Goal: Information Seeking & Learning: Learn about a topic

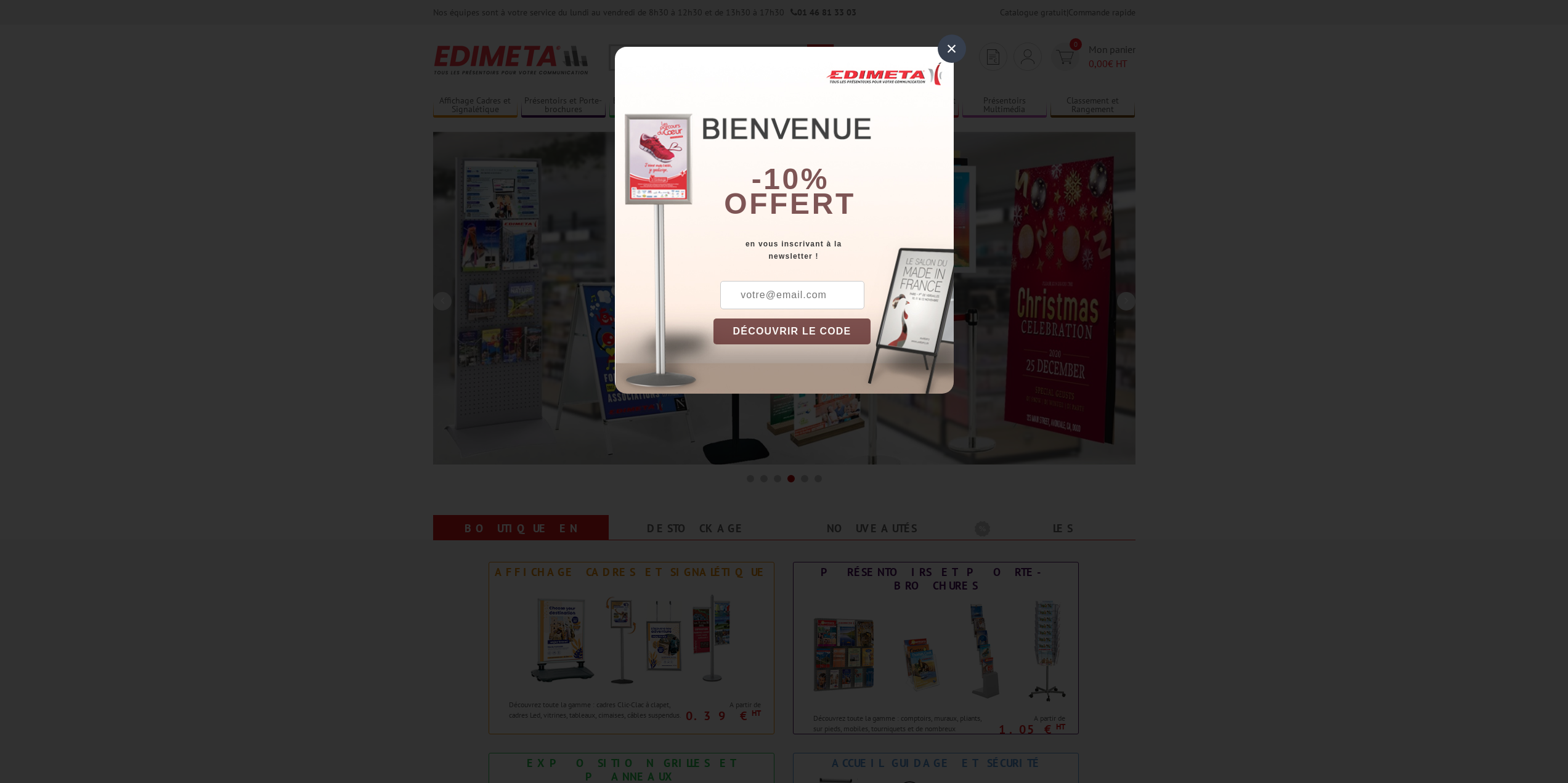
click at [946, 46] on div "×" at bounding box center [952, 49] width 29 height 29
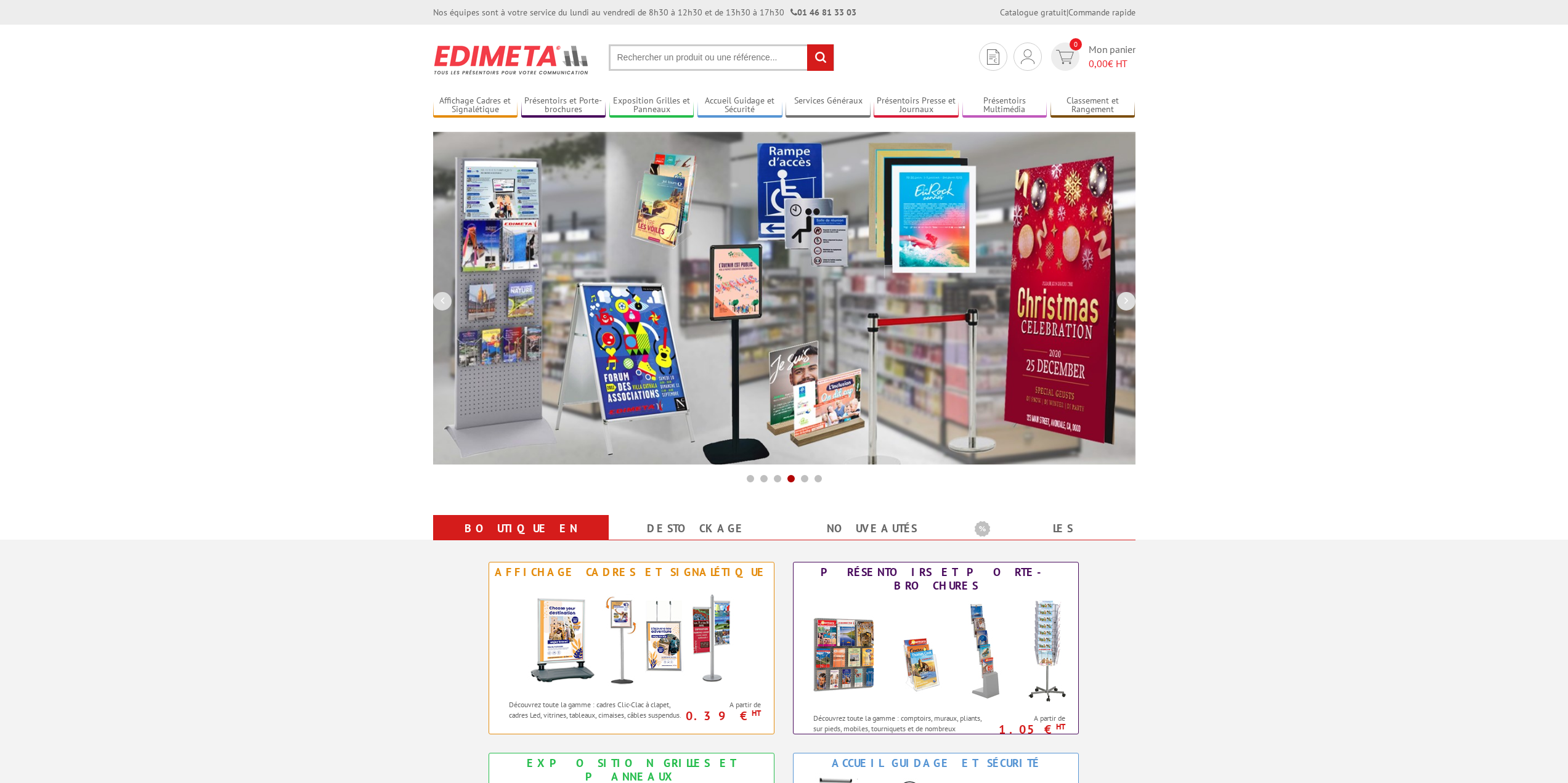
click at [755, 55] on input "text" at bounding box center [721, 57] width 226 height 27
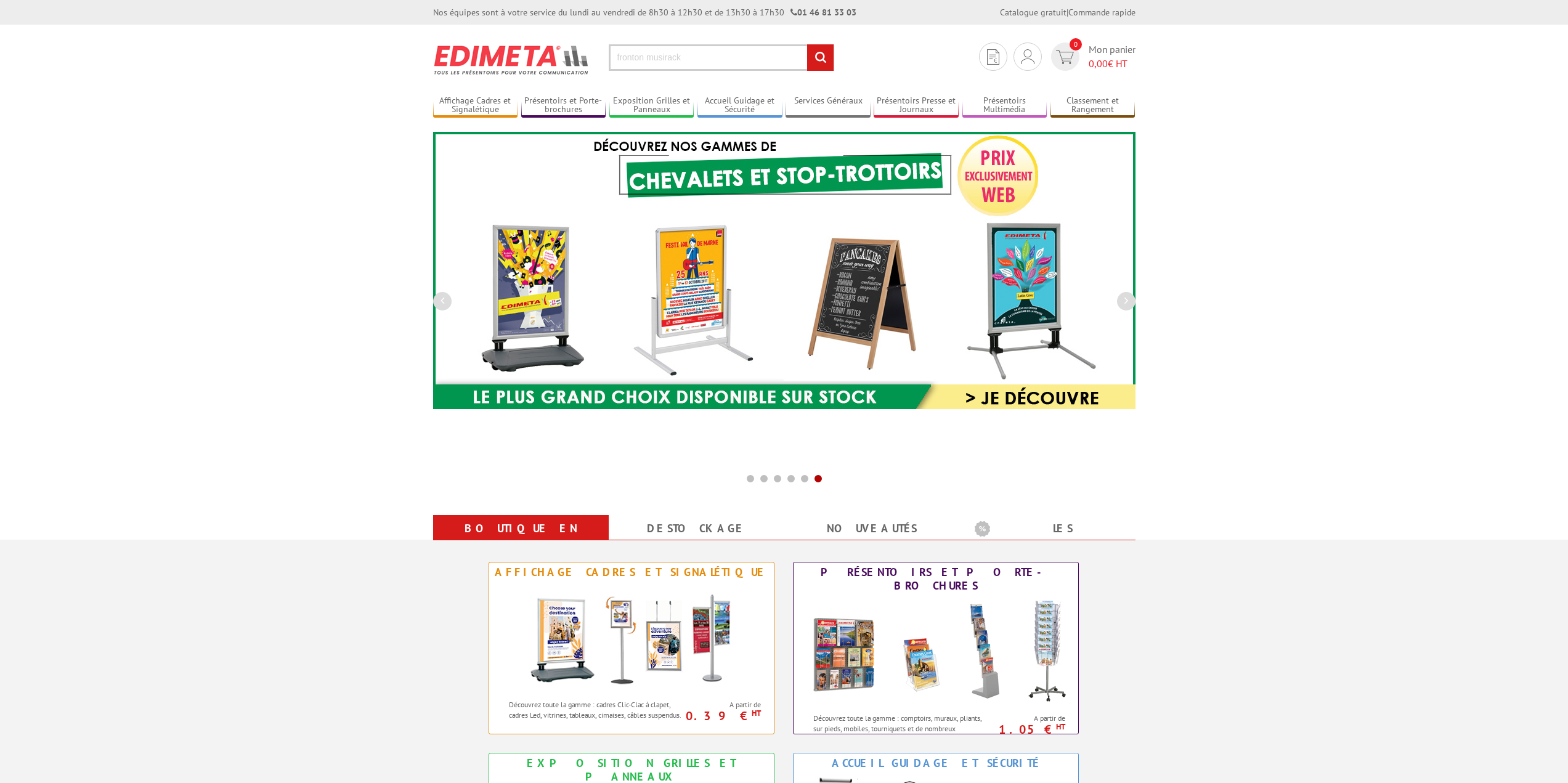
type input "fronton musirack"
click at [807, 44] on input "rechercher" at bounding box center [820, 57] width 27 height 27
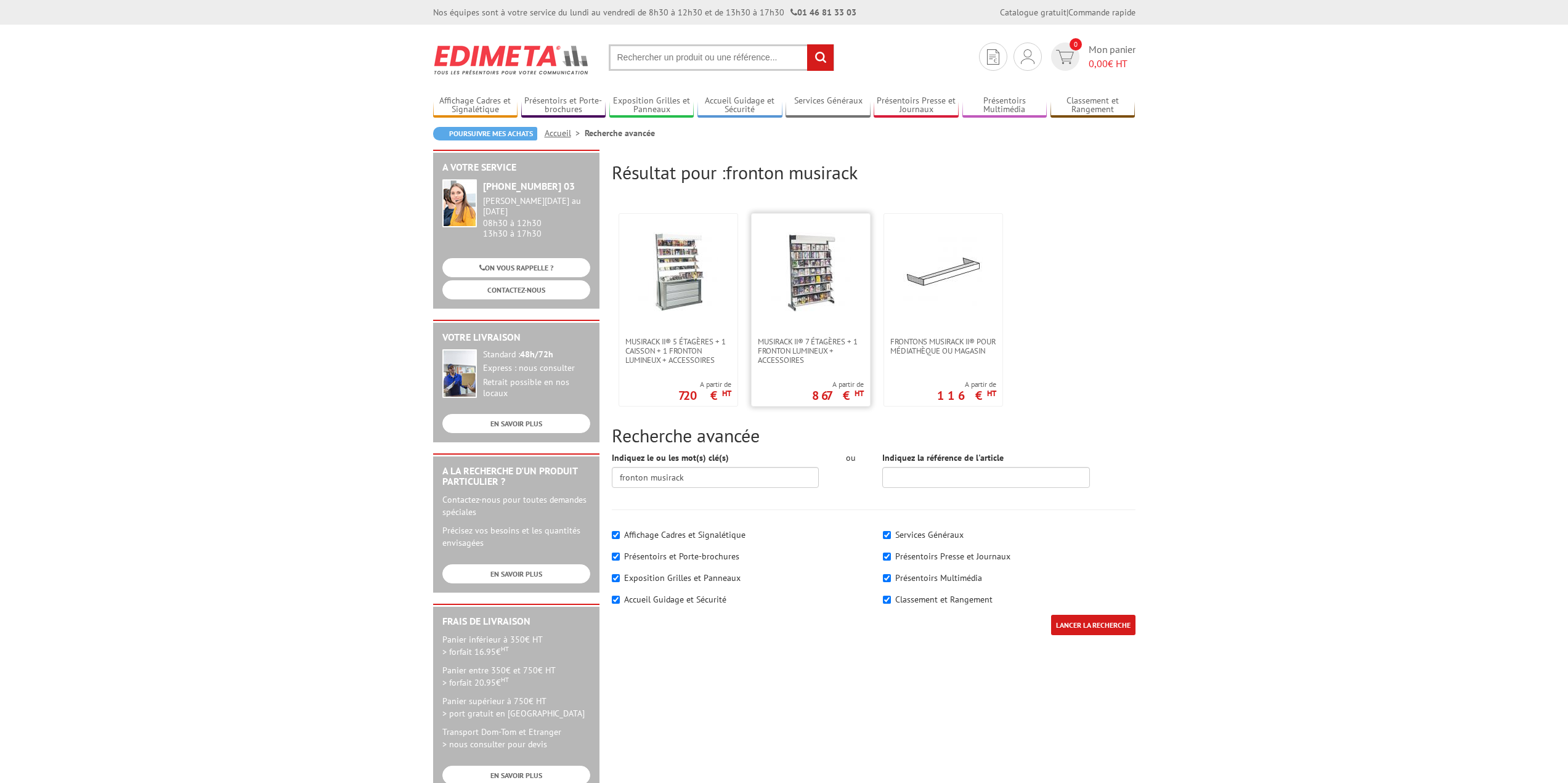
click at [822, 285] on img at bounding box center [810, 272] width 80 height 80
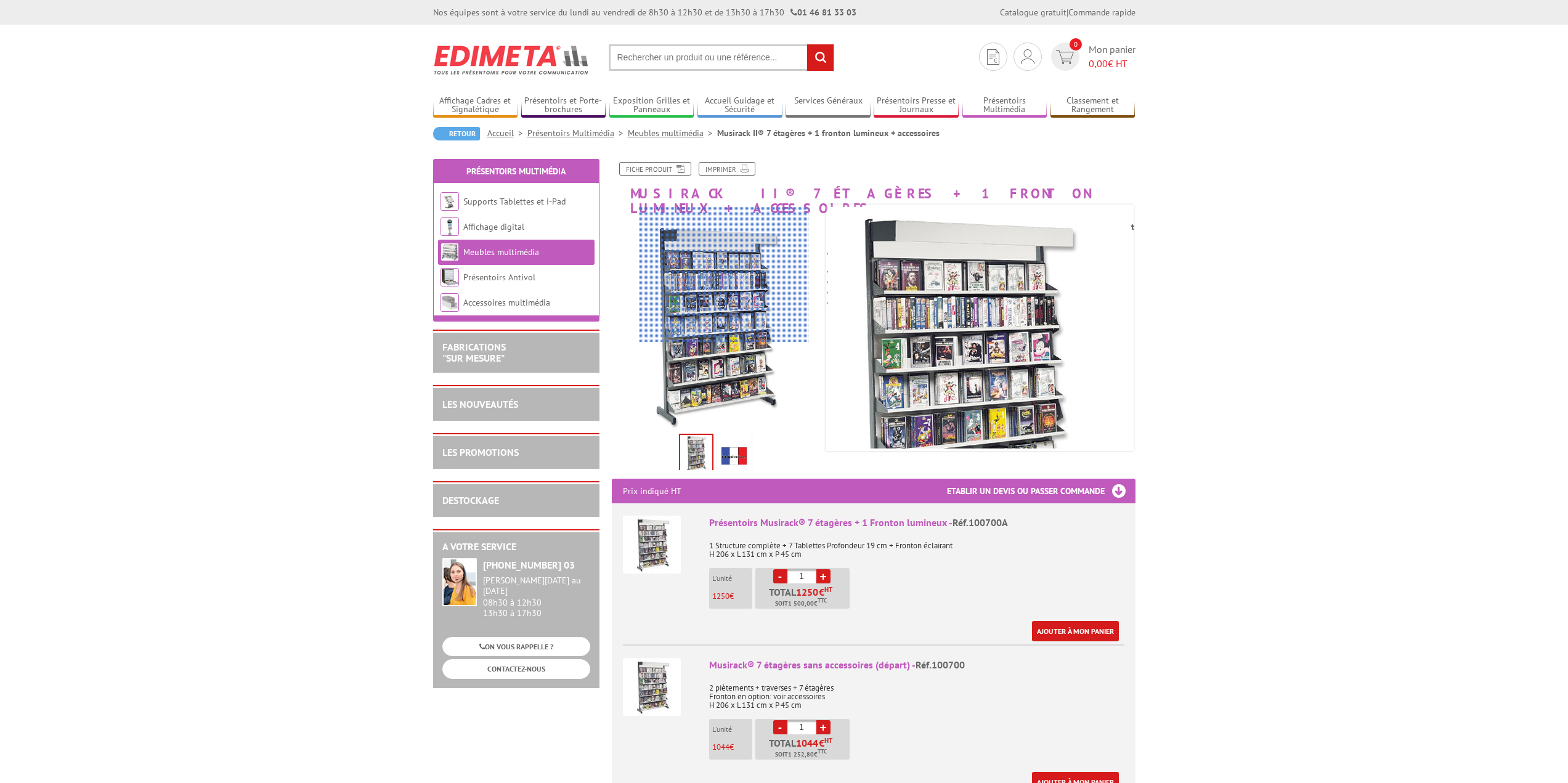
click at [724, 273] on div at bounding box center [724, 275] width 170 height 135
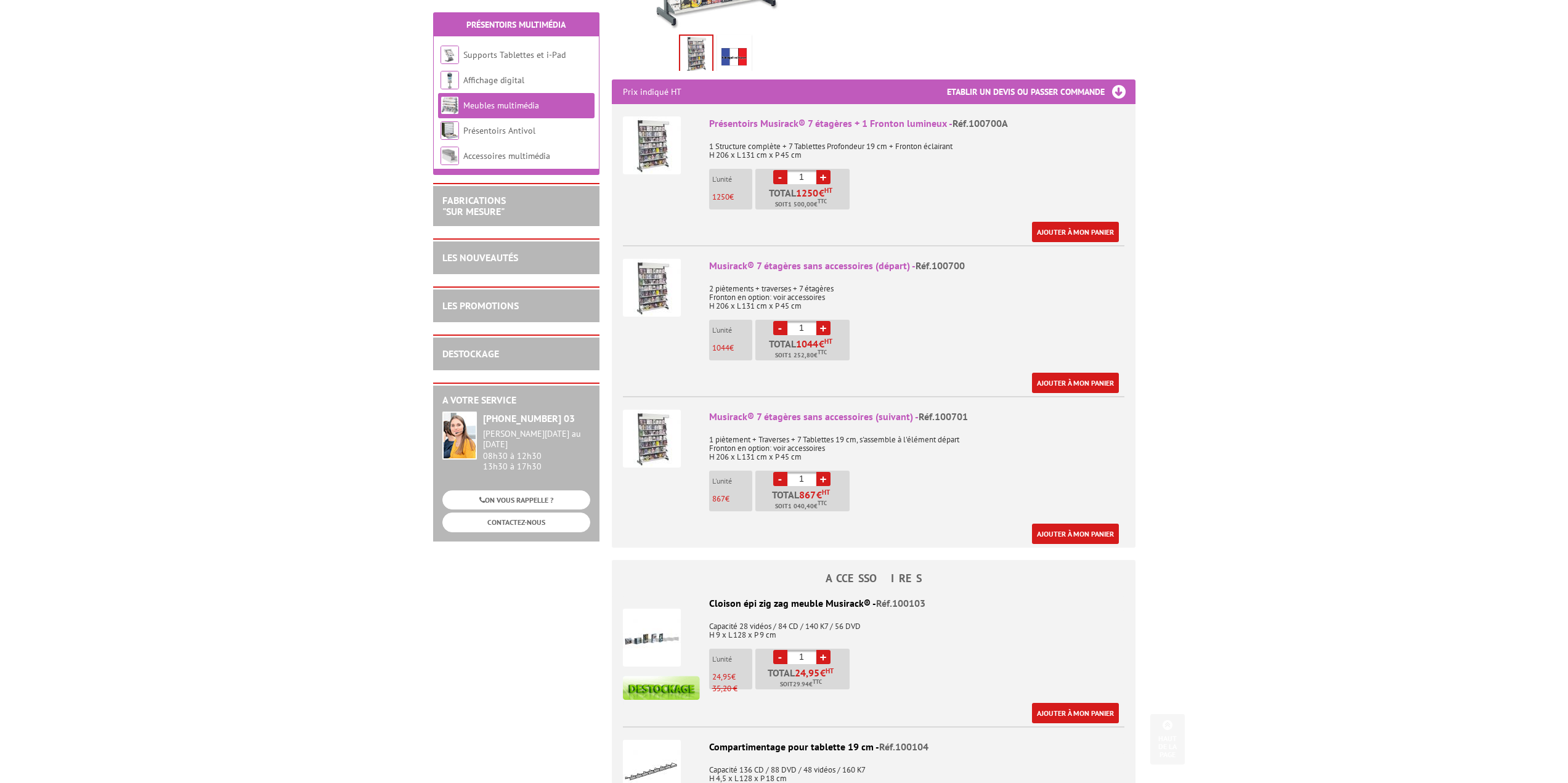
scroll to position [411, 0]
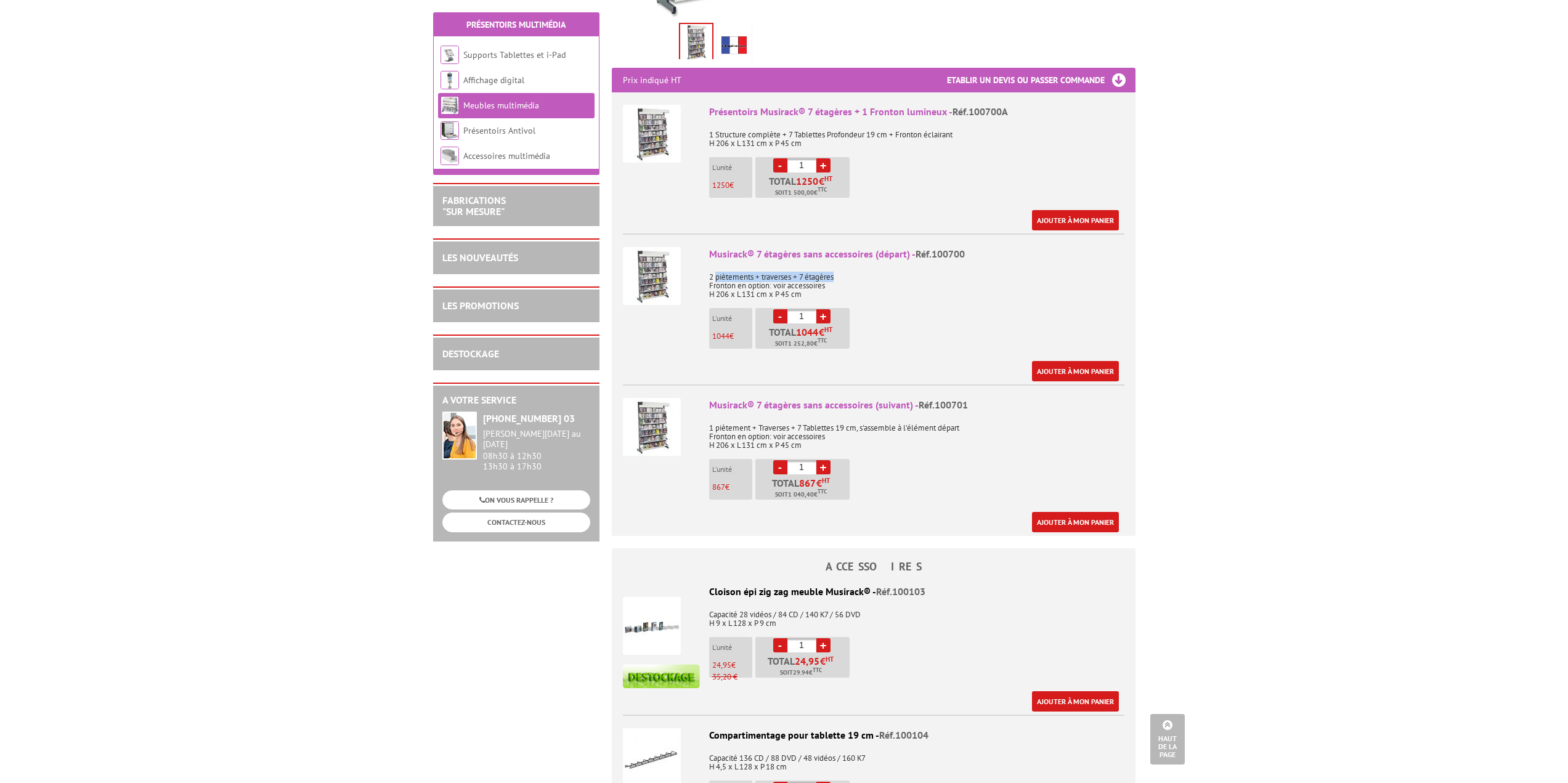
drag, startPoint x: 714, startPoint y: 260, endPoint x: 838, endPoint y: 262, distance: 124.0
click at [838, 264] on p "2 piètements + traverses + 7 étagères Fronton en option: voir accessoires H 206…" at bounding box center [916, 282] width 415 height 35
drag, startPoint x: 709, startPoint y: 270, endPoint x: 811, endPoint y: 283, distance: 102.8
click at [811, 283] on p "2 piètements + traverses + 7 étagères Fronton en option: voir accessoires H 206…" at bounding box center [916, 282] width 415 height 35
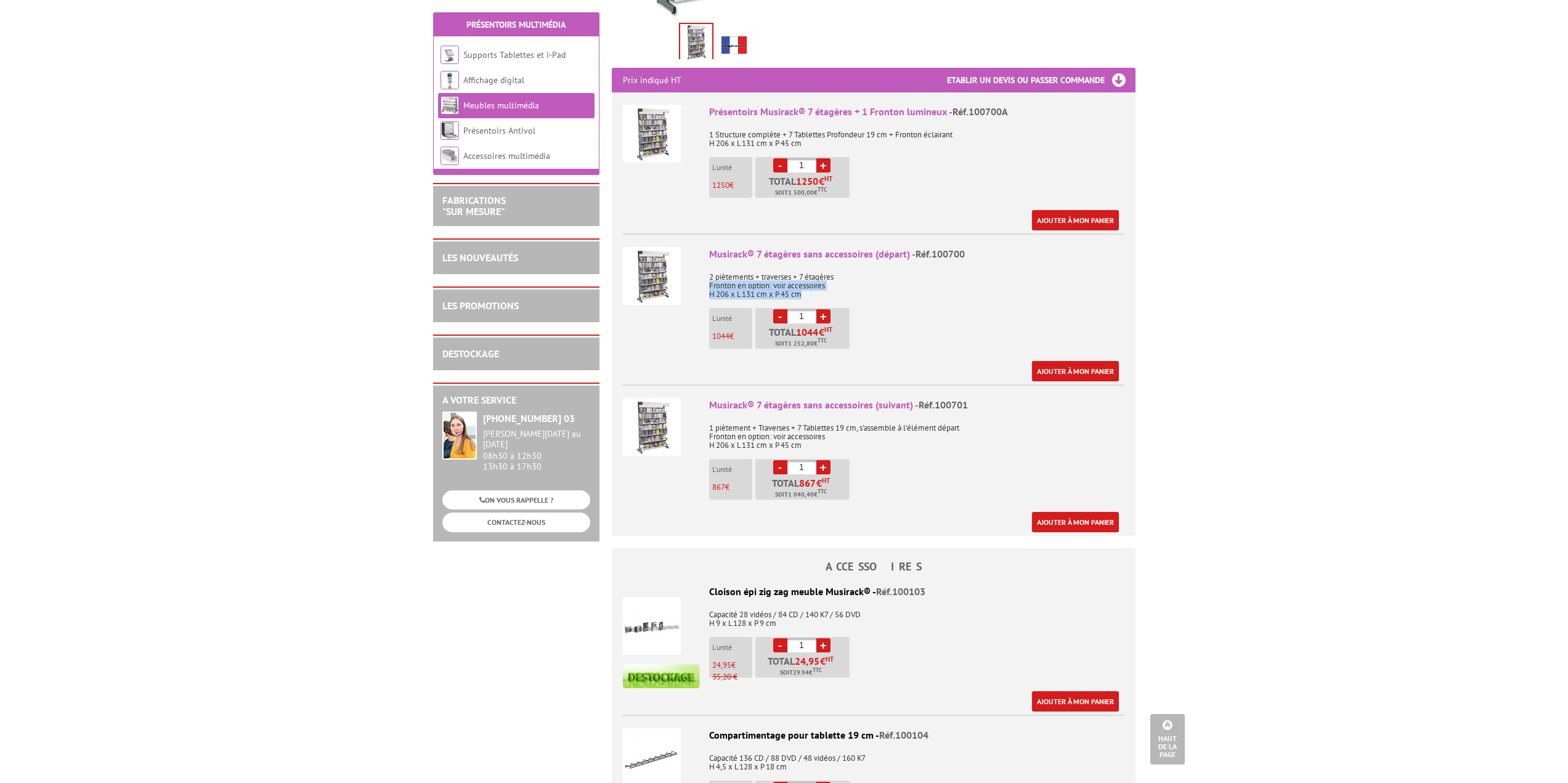
click at [763, 276] on p "2 piètements + traverses + 7 étagères Fronton en option: voir accessoires H 206…" at bounding box center [916, 282] width 415 height 35
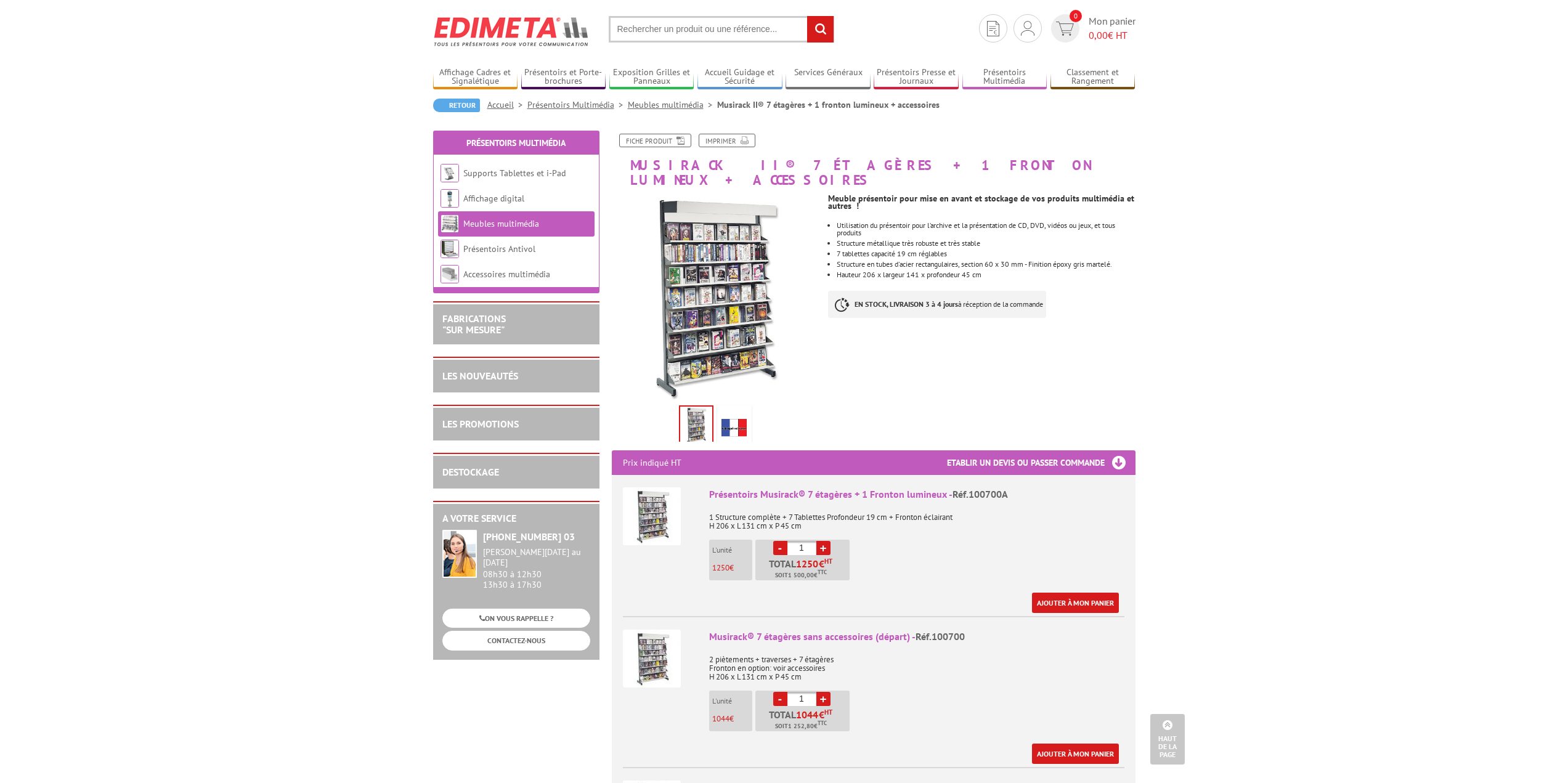
scroll to position [0, 0]
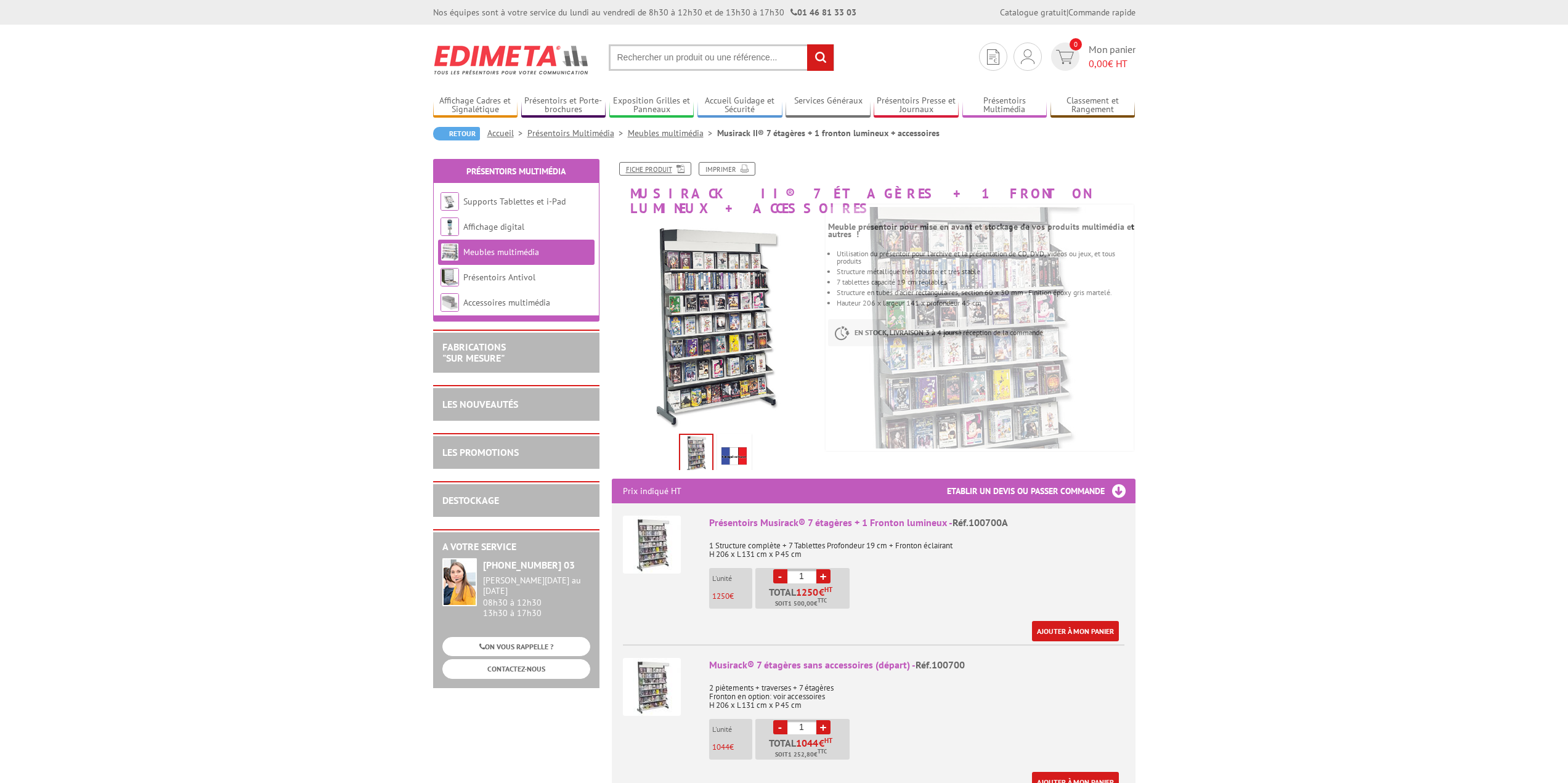
click at [633, 168] on link "Fiche produit" at bounding box center [655, 169] width 72 height 14
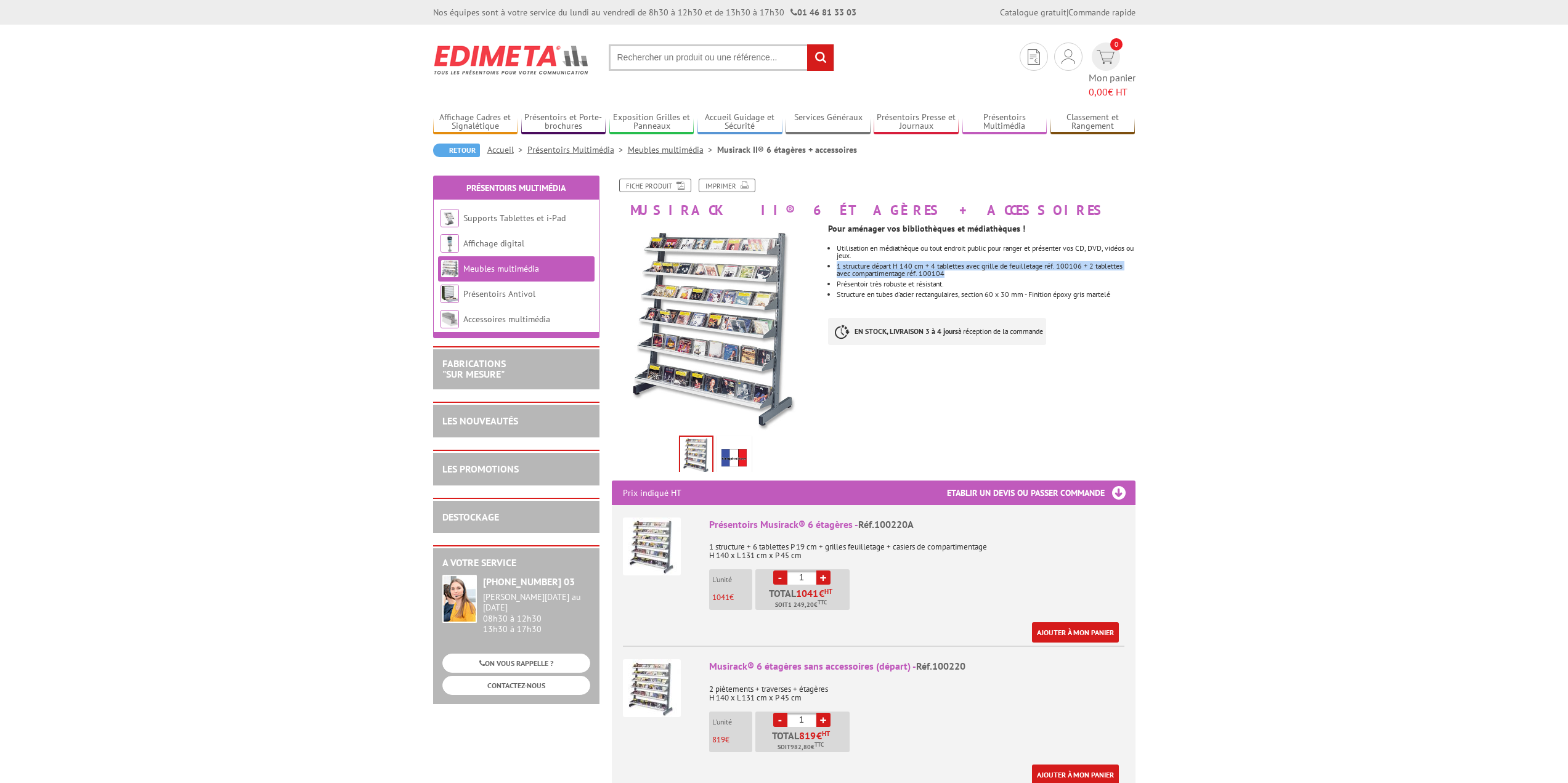
drag, startPoint x: 837, startPoint y: 249, endPoint x: 974, endPoint y: 259, distance: 137.4
click at [974, 262] on li "1 structure départ H 140 cm + 4 tablettes avec grille de feuilletage réf. 10010…" at bounding box center [986, 270] width 298 height 15
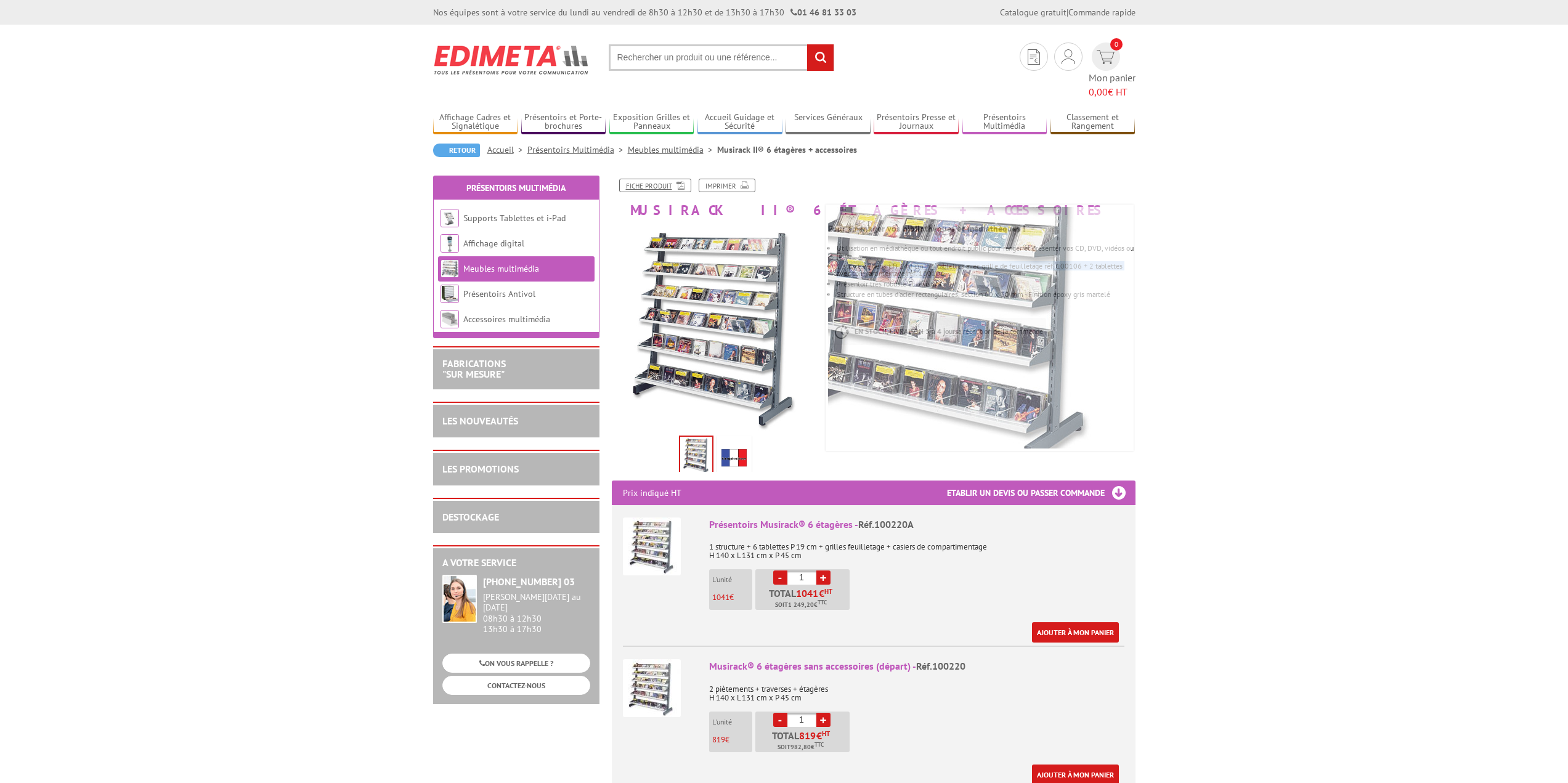
click at [655, 179] on link "Fiche produit" at bounding box center [655, 186] width 72 height 14
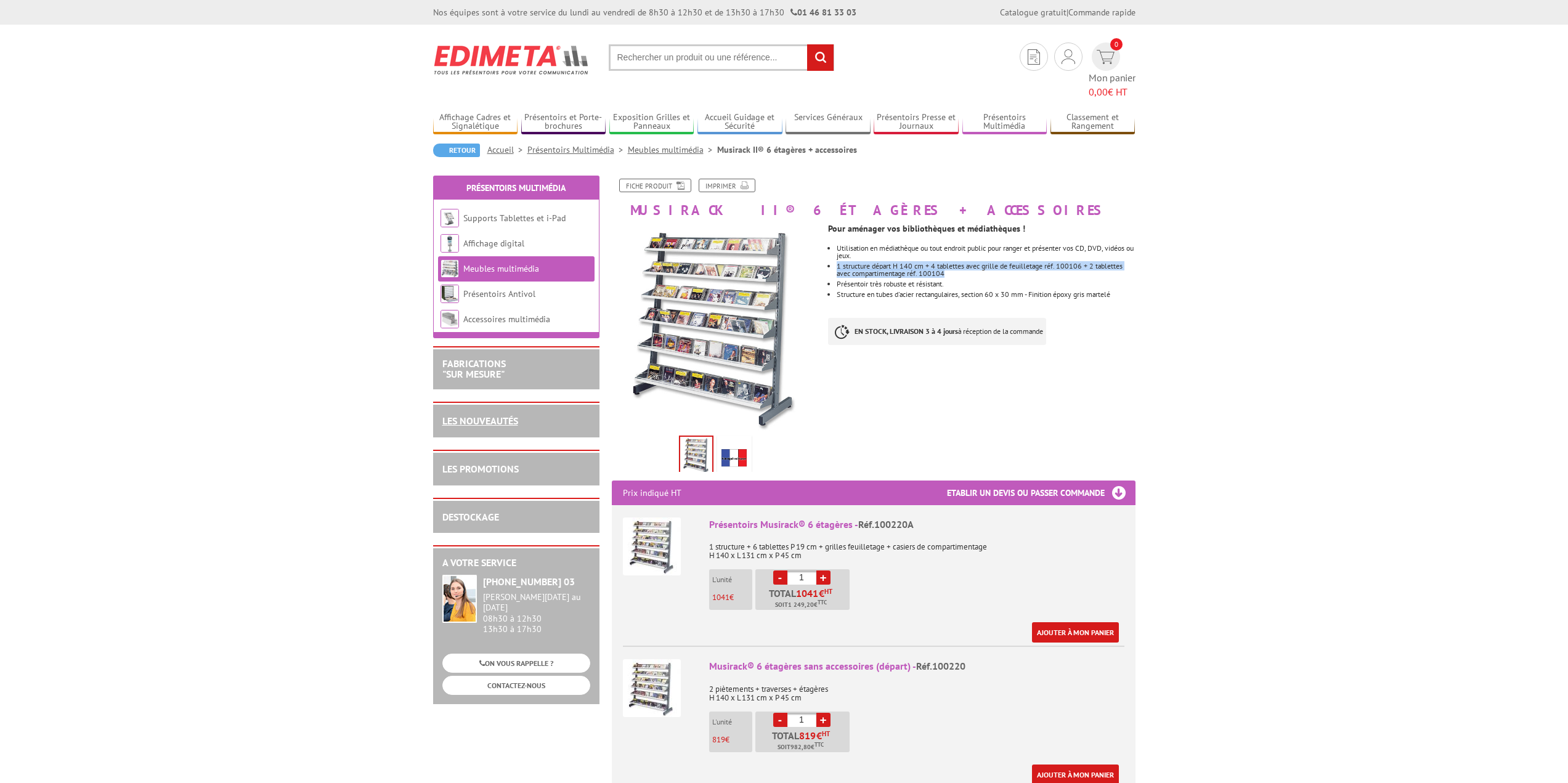
click at [474, 414] on link "LES NOUVEAUTÉS" at bounding box center [480, 421] width 76 height 12
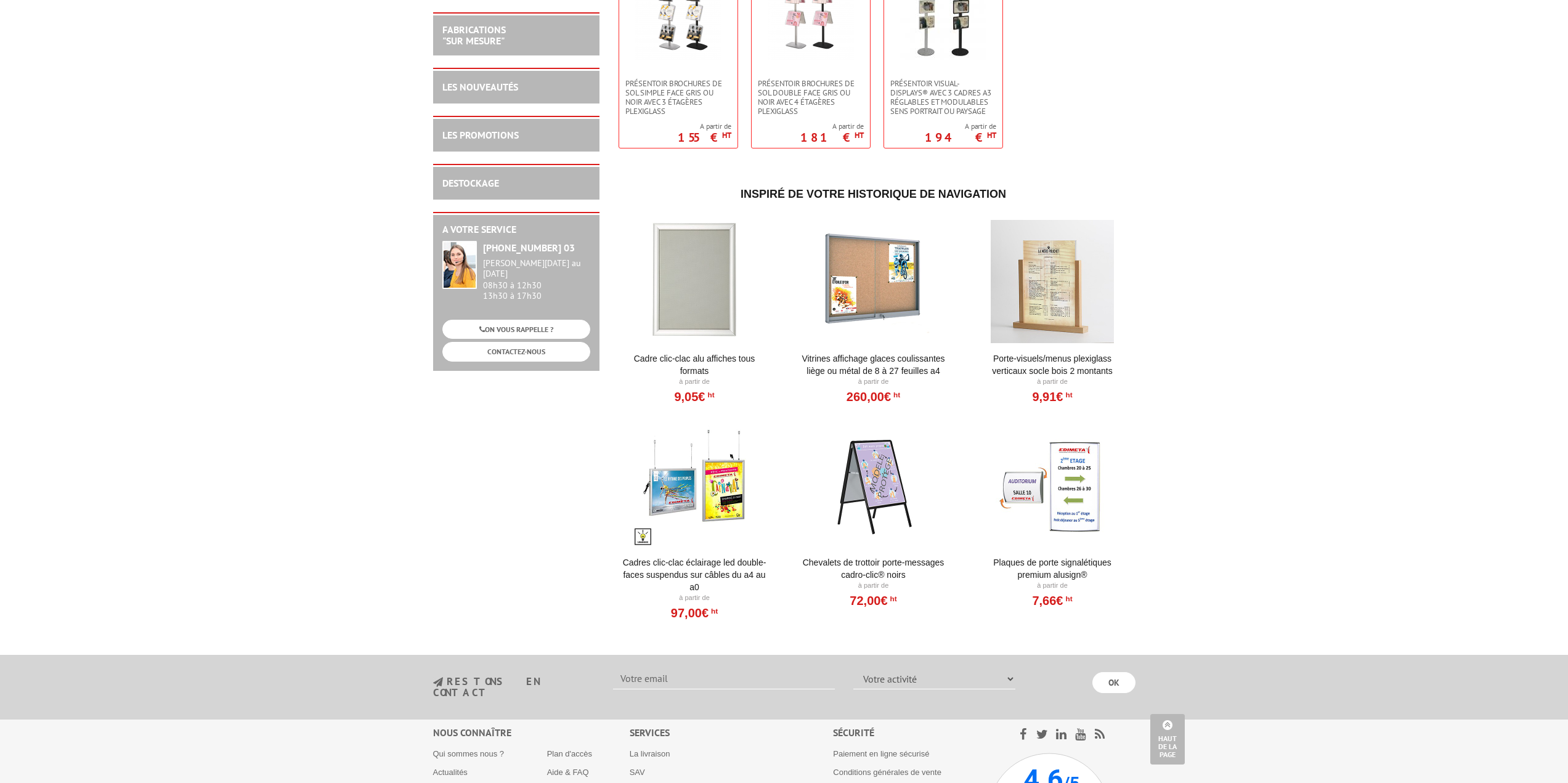
scroll to position [3286, 0]
